Goal: Book appointment/travel/reservation: Book appointment/travel/reservation

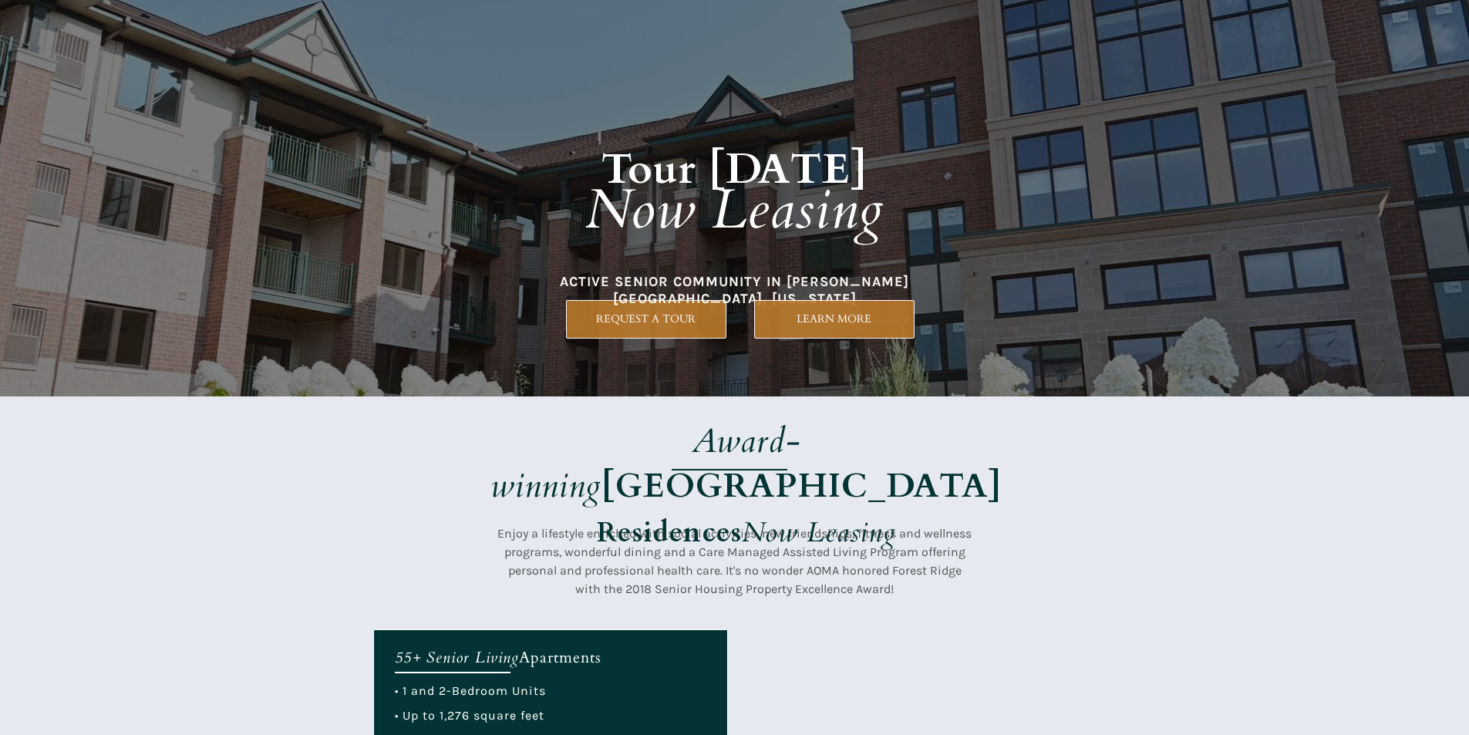
click at [747, 348] on div at bounding box center [734, 198] width 723 height 396
click at [663, 345] on div at bounding box center [734, 198] width 723 height 396
click at [854, 463] on strong "[GEOGRAPHIC_DATA]" at bounding box center [802, 486] width 400 height 46
click at [582, 283] on h1 "Tour [DATE] Now Leasing" at bounding box center [735, 176] width 660 height 224
click at [791, 514] on em "Now Leasing" at bounding box center [819, 533] width 154 height 38
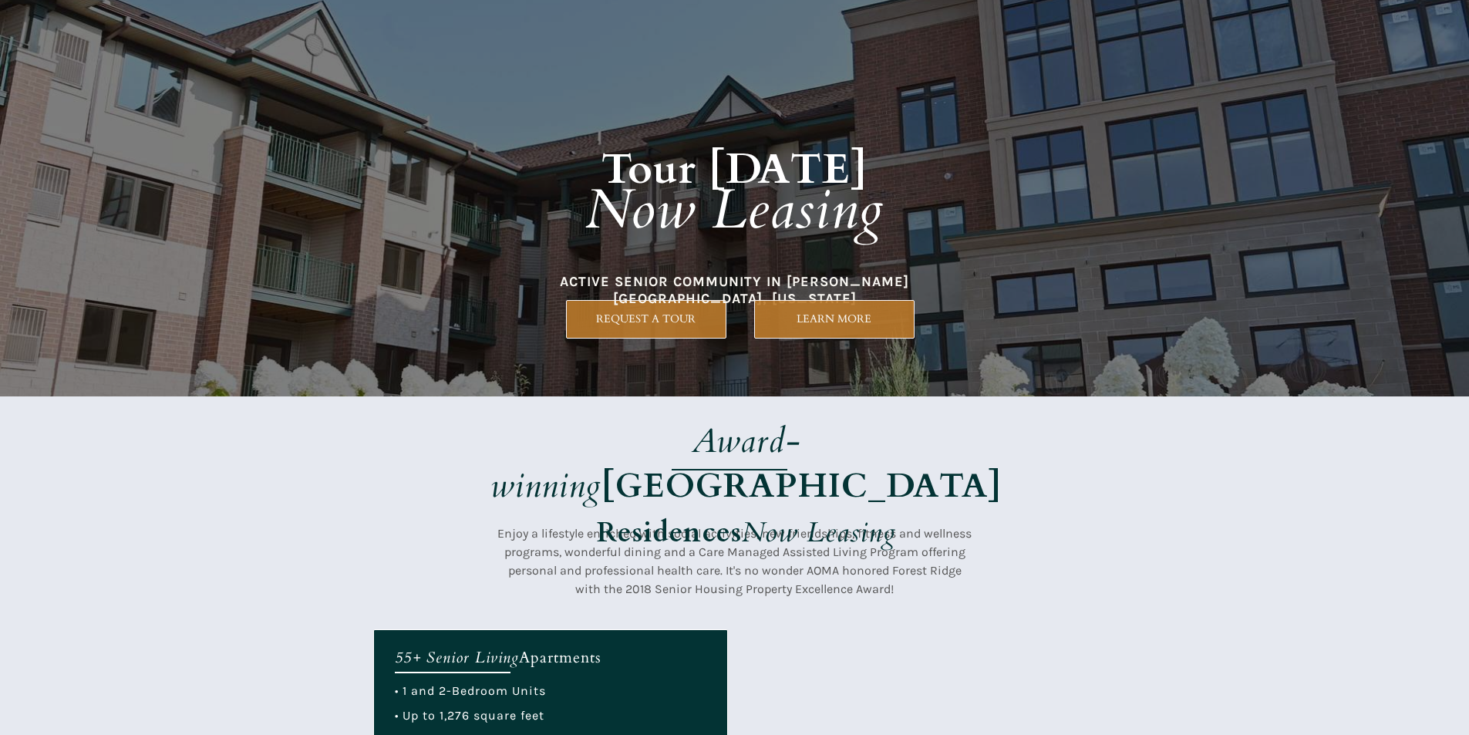
click at [789, 514] on em "Now Leasing" at bounding box center [819, 533] width 154 height 38
click at [617, 331] on link "REQUEST A TOUR" at bounding box center [646, 319] width 160 height 39
click at [889, 463] on strong "[GEOGRAPHIC_DATA]" at bounding box center [802, 486] width 400 height 46
click at [568, 356] on div at bounding box center [734, 198] width 723 height 396
click at [606, 425] on em "Award-winning" at bounding box center [645, 463] width 311 height 91
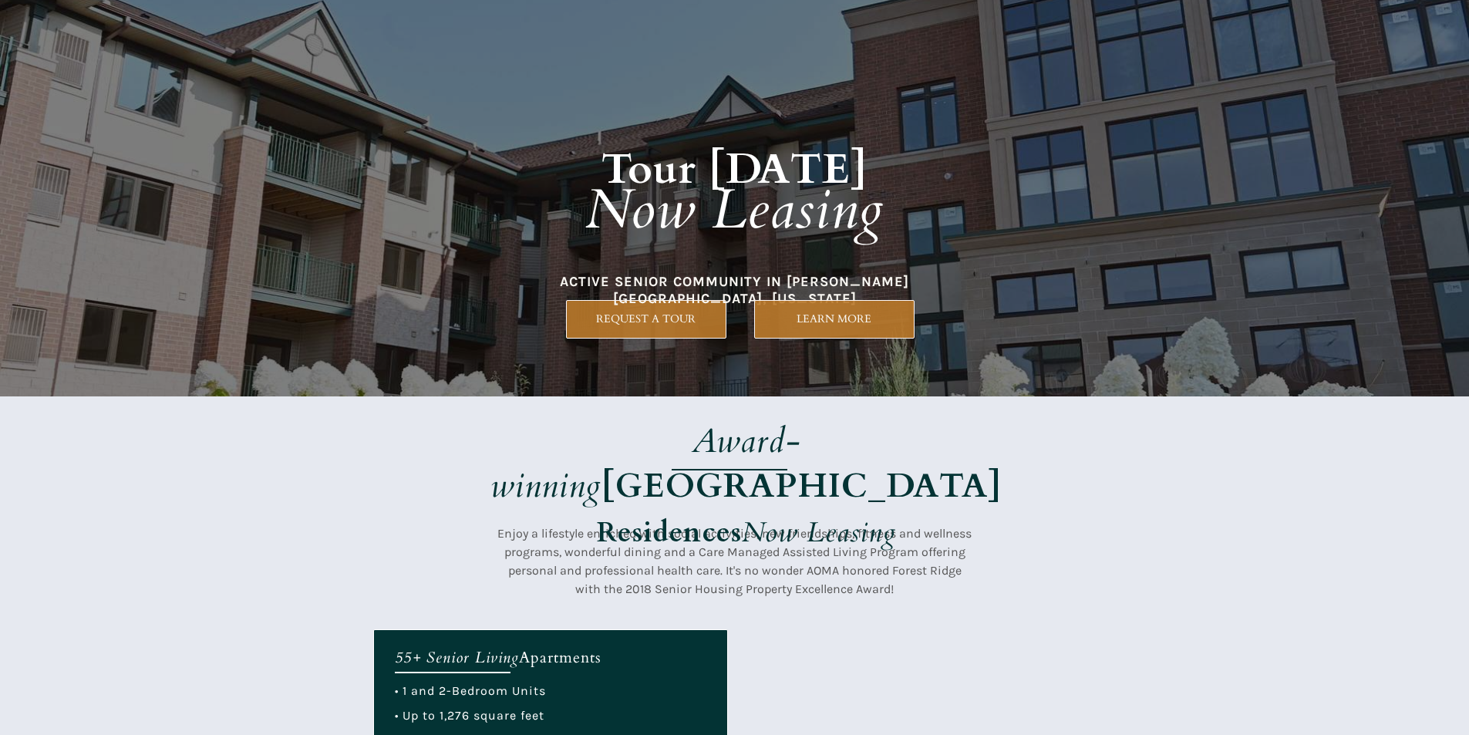
click at [833, 386] on div at bounding box center [734, 198] width 723 height 396
click at [600, 295] on div at bounding box center [734, 198] width 723 height 396
click at [817, 308] on link "LEARN MORE" at bounding box center [834, 319] width 160 height 39
